Goal: Information Seeking & Learning: Check status

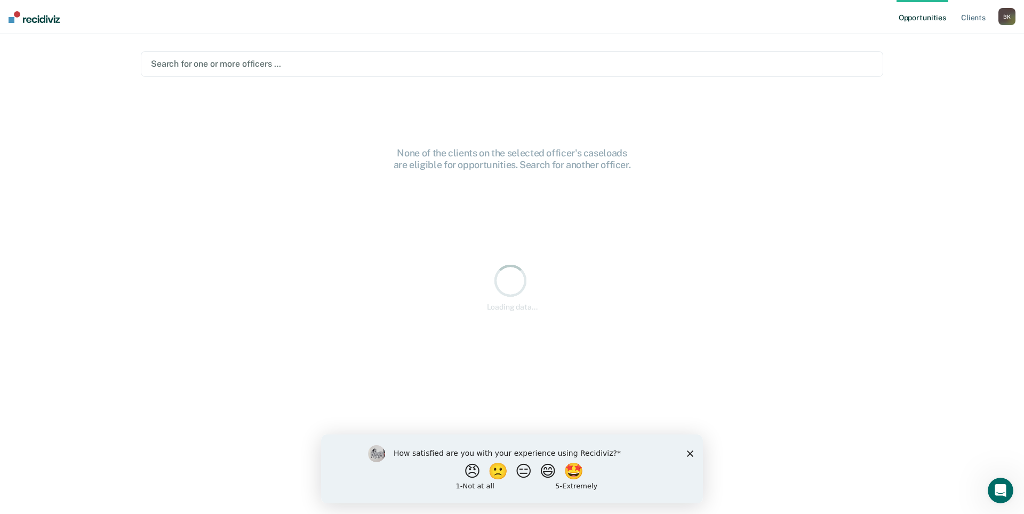
click at [689, 453] on polygon "Close survey" at bounding box center [690, 453] width 6 height 6
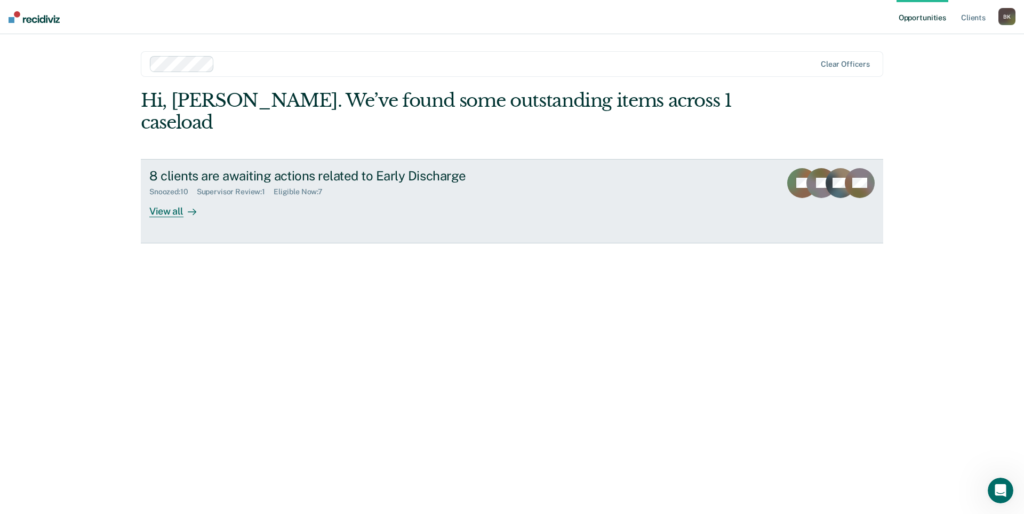
click at [167, 196] on div "View all" at bounding box center [179, 206] width 60 height 21
